Goal: Task Accomplishment & Management: Use online tool/utility

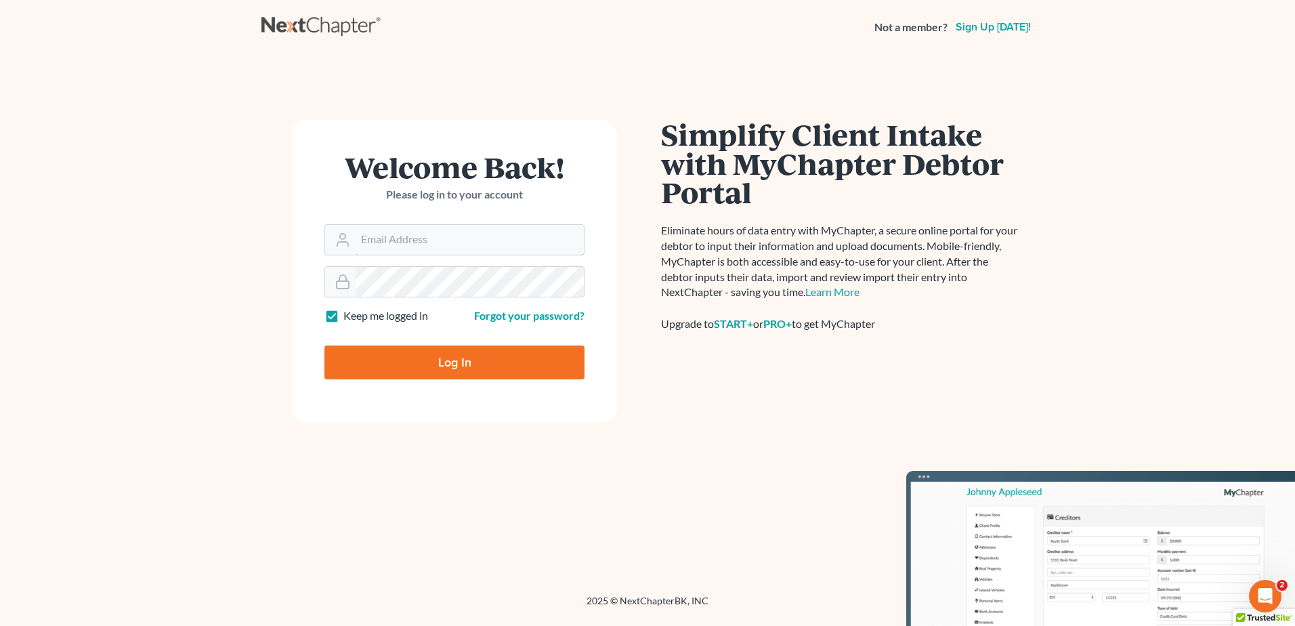
type input "[EMAIL_ADDRESS][DOMAIN_NAME]"
click at [428, 366] on input "Log In" at bounding box center [455, 363] width 260 height 34
type input "Thinking..."
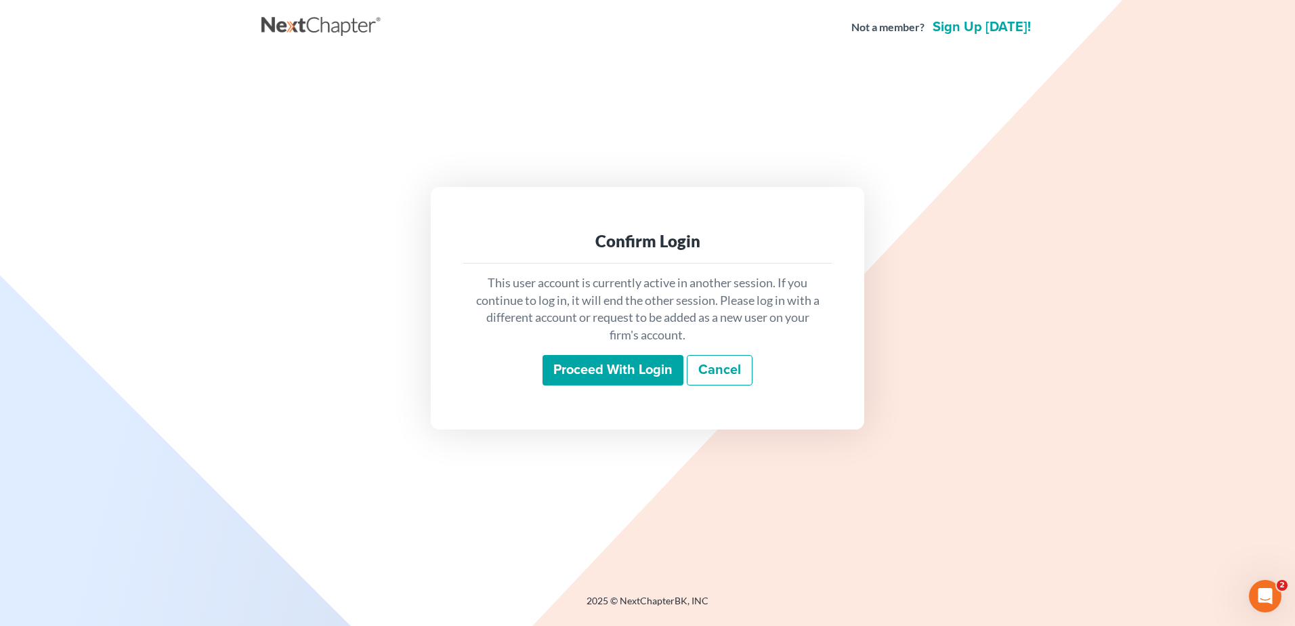
click at [615, 378] on input "Proceed with login" at bounding box center [613, 370] width 141 height 31
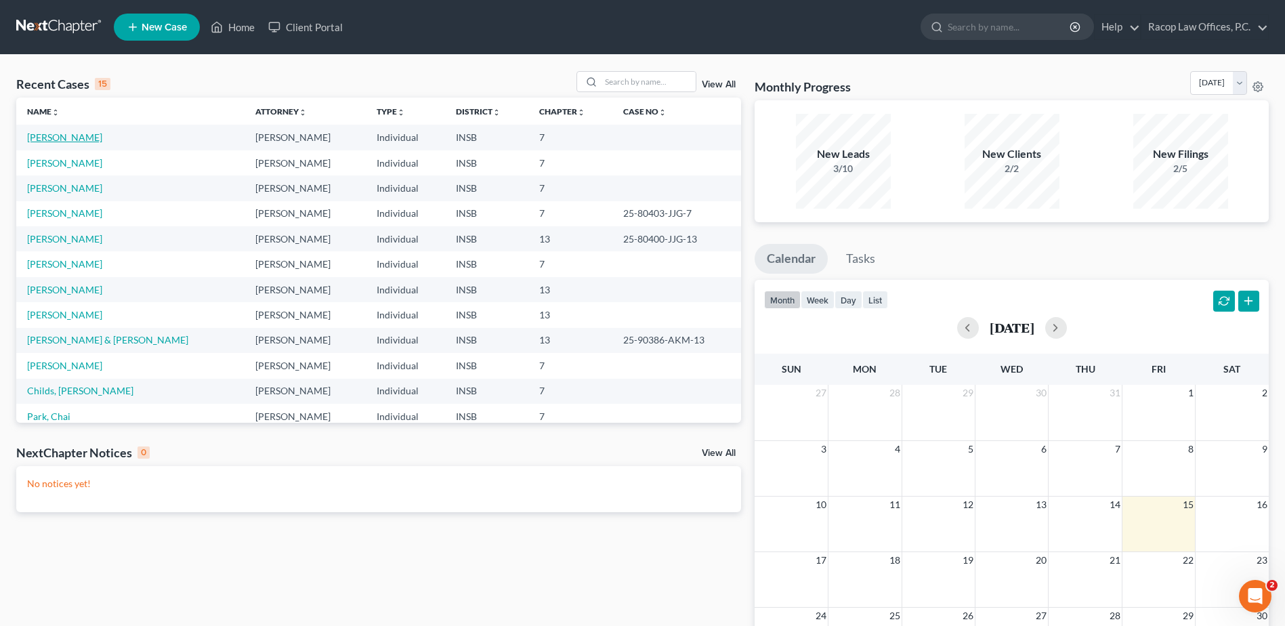
click at [54, 138] on link "Pirtle, Pamela" at bounding box center [64, 137] width 75 height 12
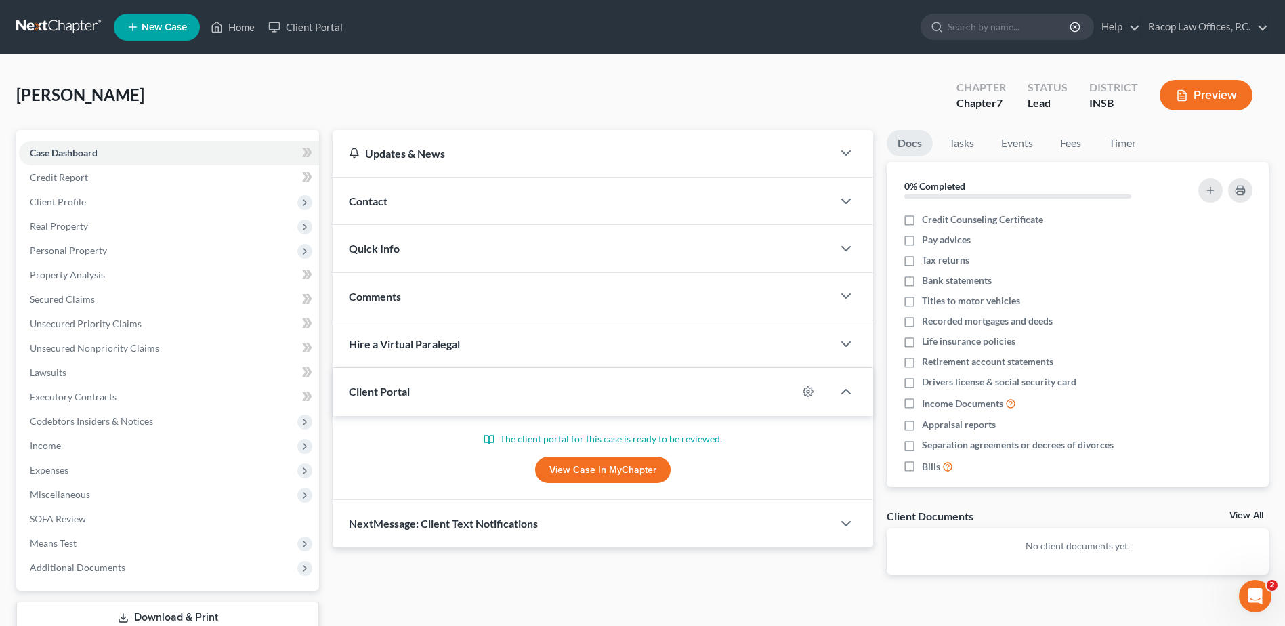
click at [583, 464] on link "View Case in MyChapter" at bounding box center [603, 470] width 136 height 27
